Goal: Information Seeking & Learning: Learn about a topic

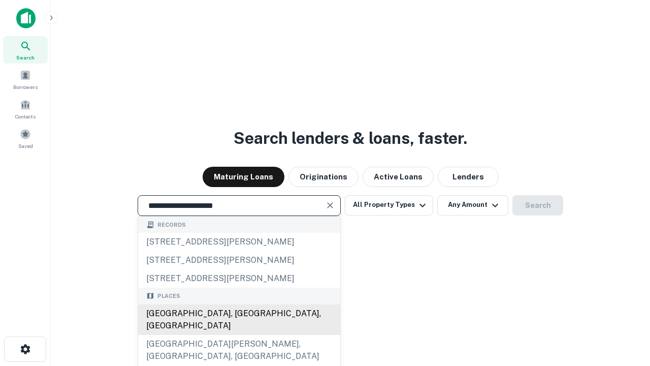
click at [239, 335] on div "[GEOGRAPHIC_DATA], [GEOGRAPHIC_DATA], [GEOGRAPHIC_DATA]" at bounding box center [239, 319] width 202 height 30
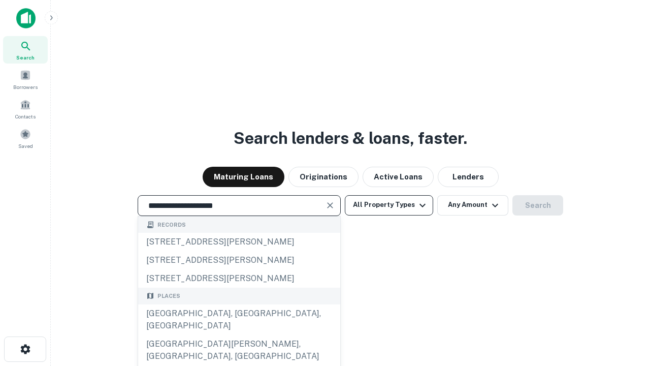
click at [389, 205] on button "All Property Types" at bounding box center [389, 205] width 88 height 20
type input "**********"
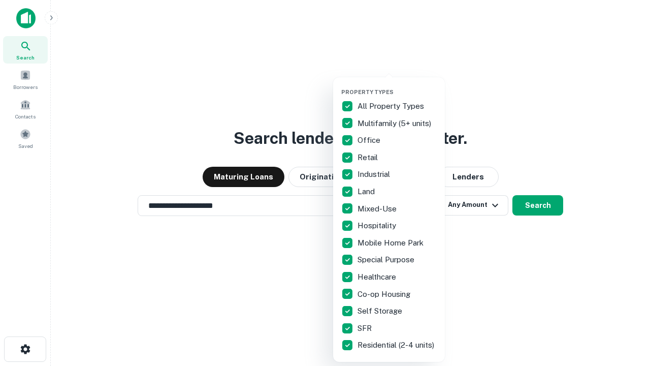
click at [397, 85] on button "button" at bounding box center [397, 85] width 112 height 1
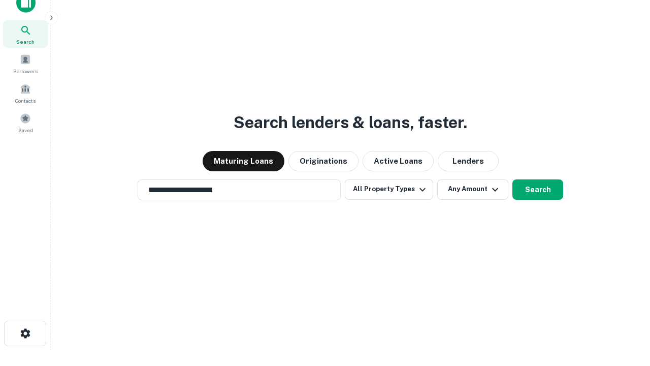
scroll to position [6, 122]
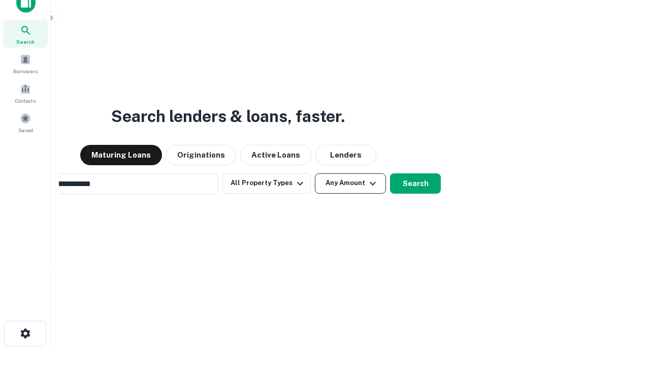
click at [315, 173] on button "Any Amount" at bounding box center [350, 183] width 71 height 20
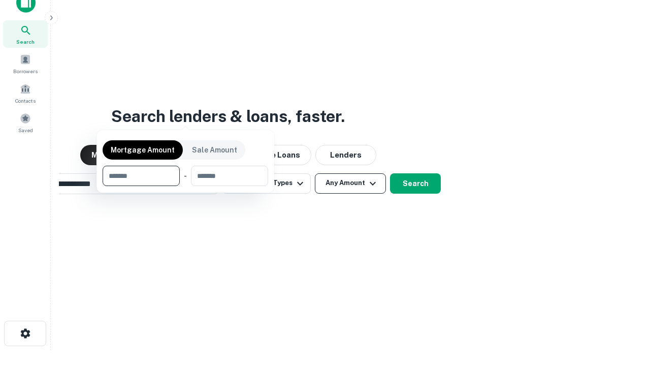
scroll to position [16, 0]
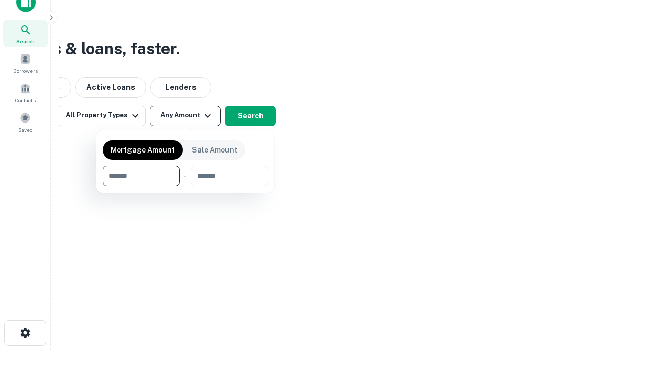
type input "*******"
click at [185, 186] on button "button" at bounding box center [186, 186] width 166 height 1
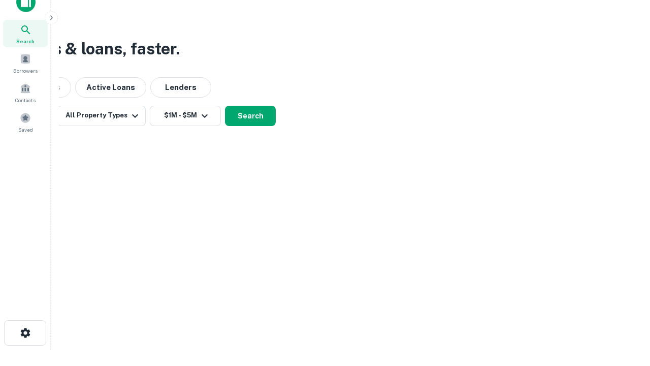
scroll to position [16, 0]
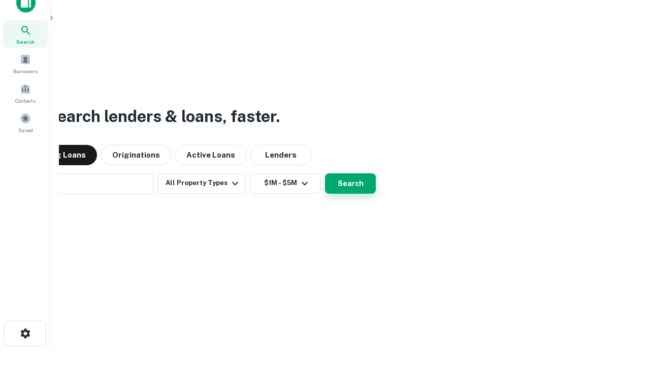
click at [325, 173] on button "Search" at bounding box center [350, 183] width 51 height 20
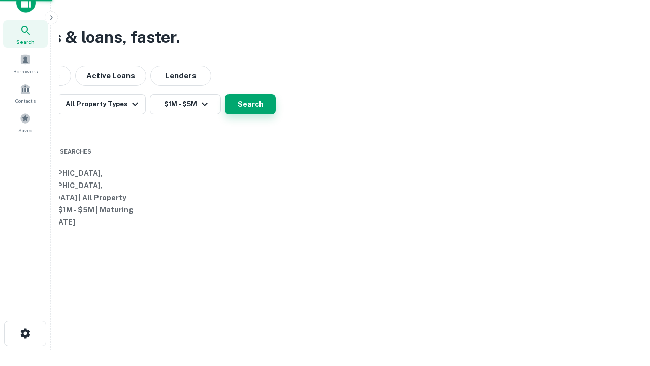
scroll to position [16, 0]
